Goal: Transaction & Acquisition: Subscribe to service/newsletter

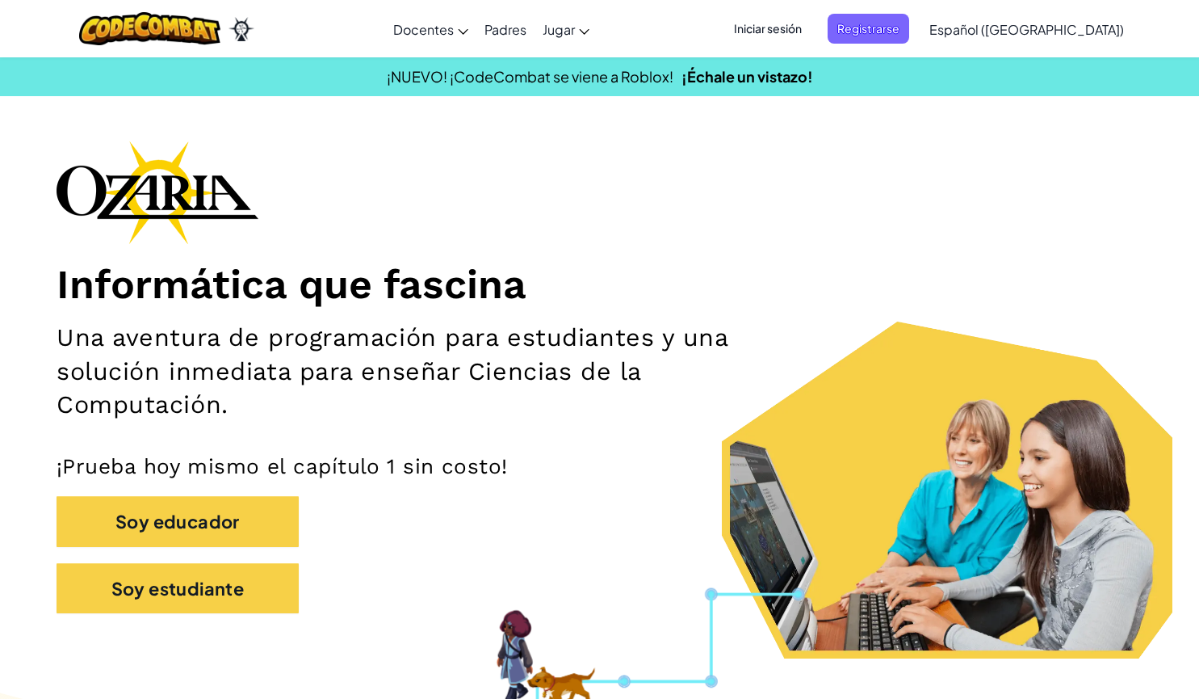
click at [812, 35] on span "Iniciar sesión" at bounding box center [768, 29] width 87 height 30
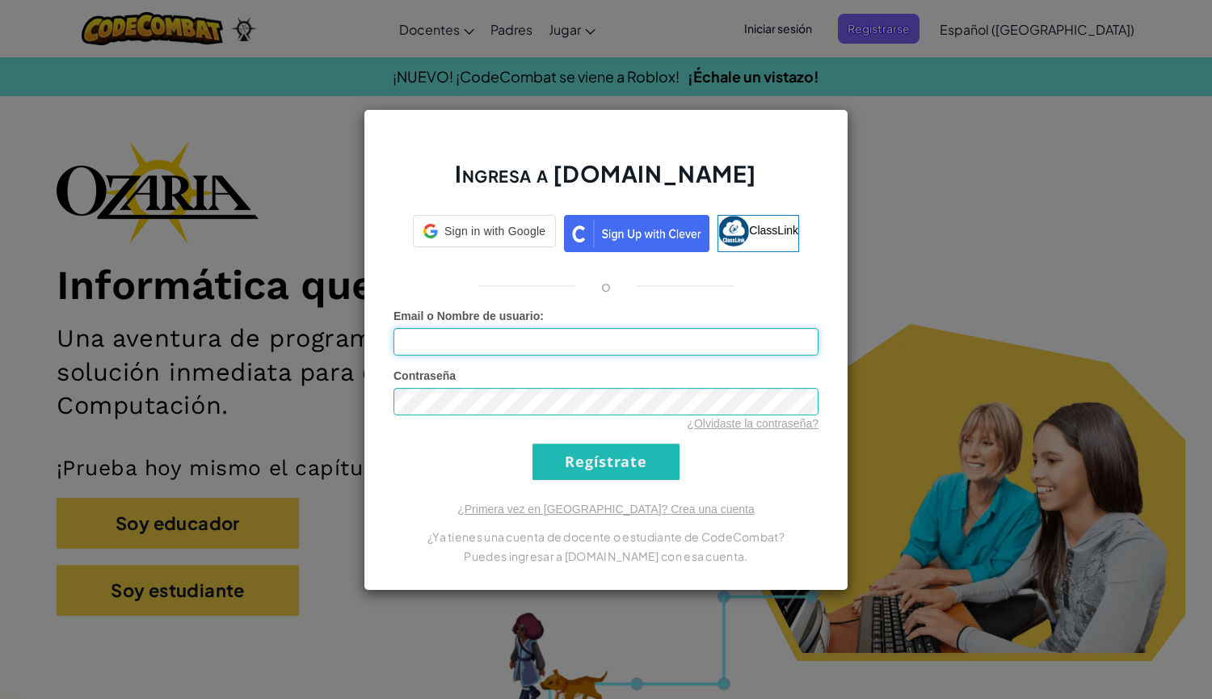
type input "AndreaElizabethEsquerG"
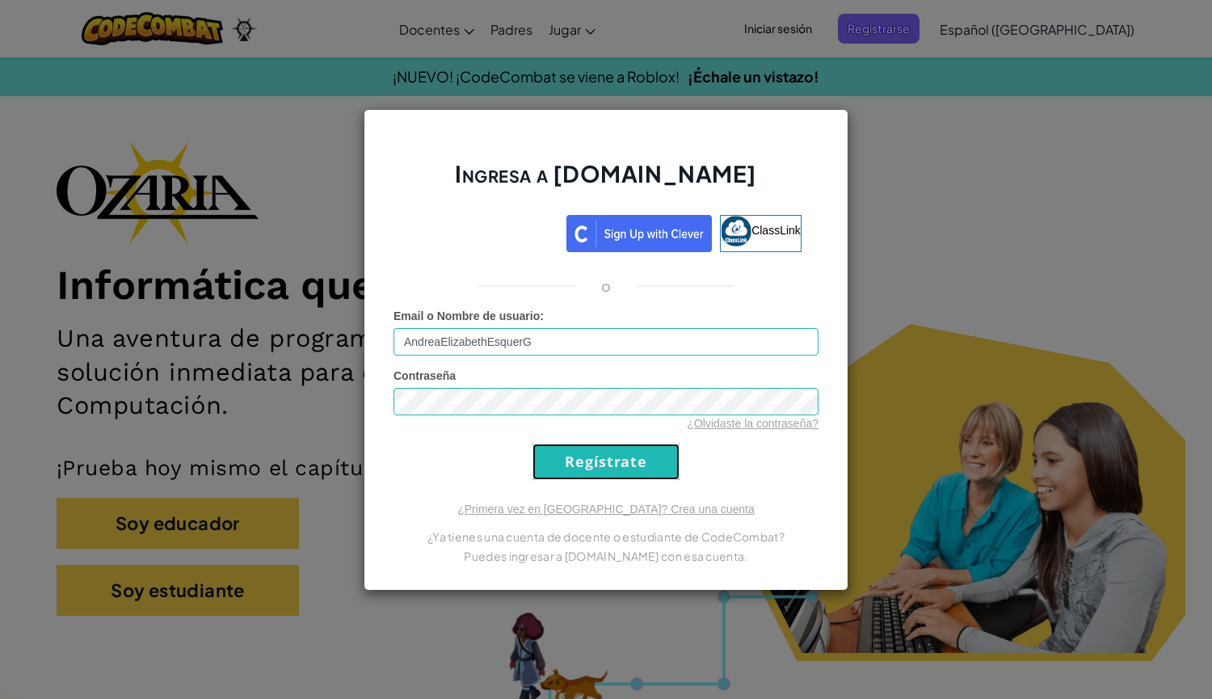
click at [576, 460] on input "Regístrate" at bounding box center [605, 461] width 147 height 36
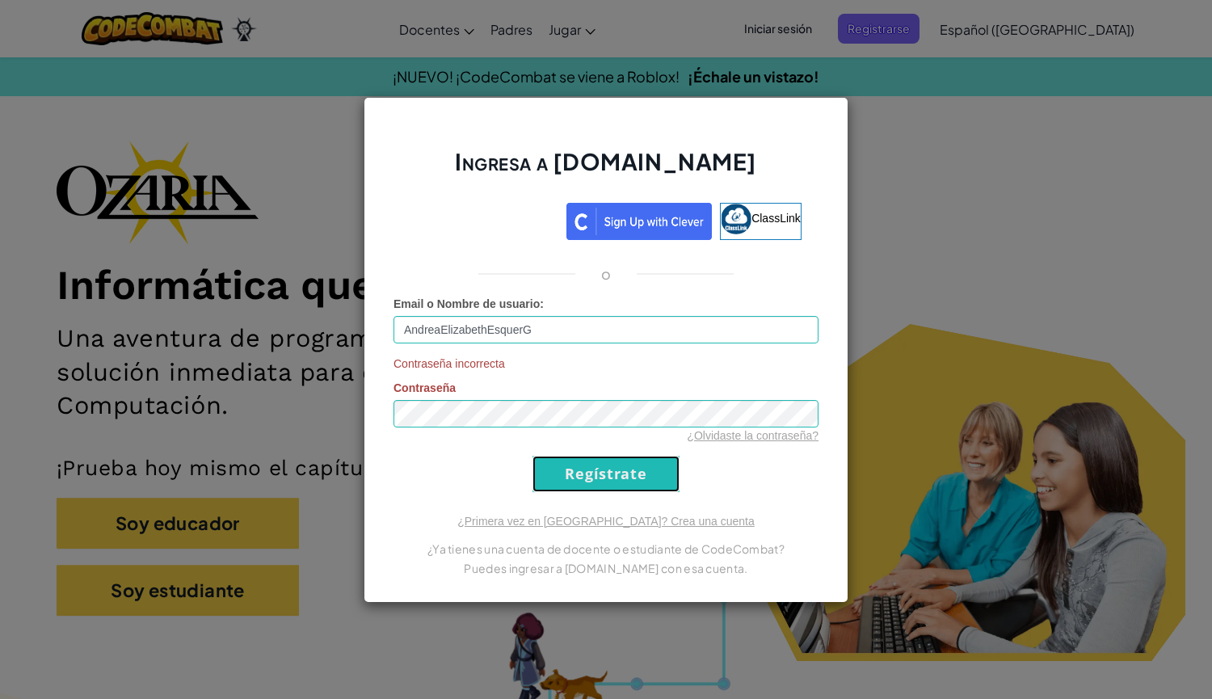
click at [581, 473] on input "Regístrate" at bounding box center [605, 474] width 147 height 36
